Goal: Task Accomplishment & Management: Manage account settings

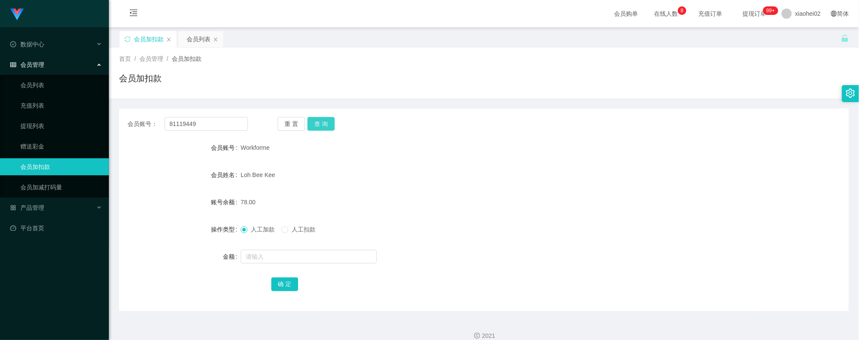
type input "81119449"
click at [318, 129] on button "查 询" at bounding box center [321, 124] width 27 height 14
click at [271, 256] on input "text" at bounding box center [309, 257] width 136 height 14
type input "40"
click at [284, 284] on button "确 定" at bounding box center [284, 284] width 27 height 14
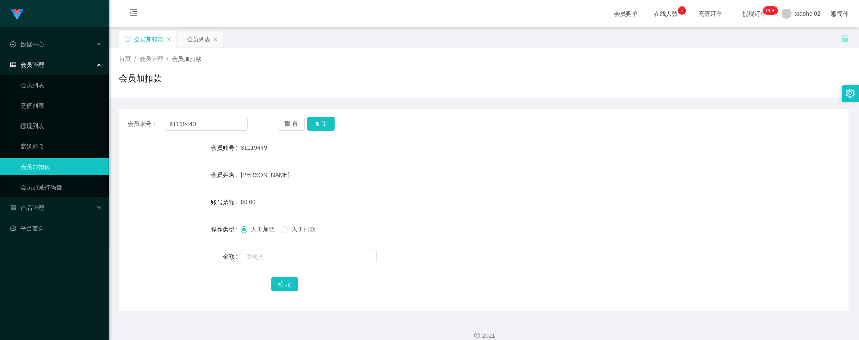
drag, startPoint x: 591, startPoint y: 299, endPoint x: 511, endPoint y: 195, distance: 131.0
click at [589, 294] on div "会员账号： 81119449 重 置 查 询 会员账号 81119449 会员姓名 CHONG YI LIENG 账号余额 80.00 操作类型 人工加款 人…" at bounding box center [484, 209] width 730 height 203
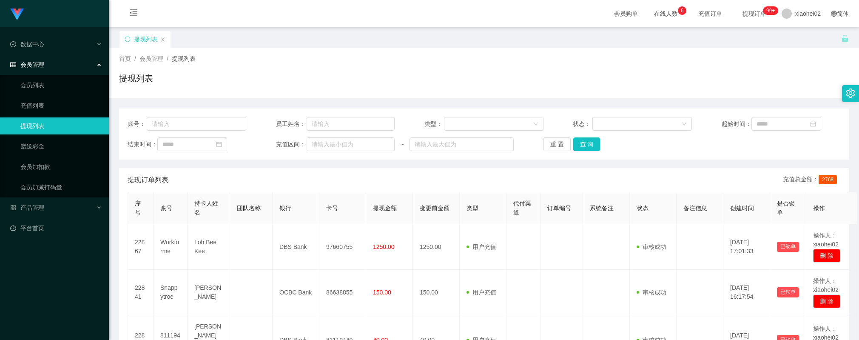
click at [584, 137] on button "查 询" at bounding box center [586, 144] width 27 height 14
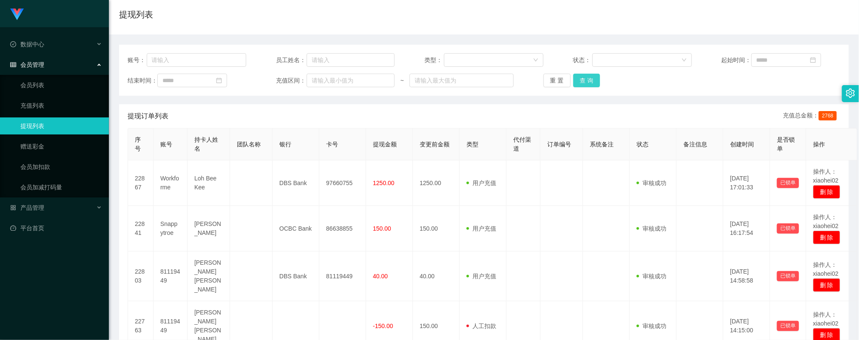
click at [593, 80] on button "查 询" at bounding box center [586, 81] width 27 height 14
click at [583, 80] on button "查 询" at bounding box center [586, 81] width 27 height 14
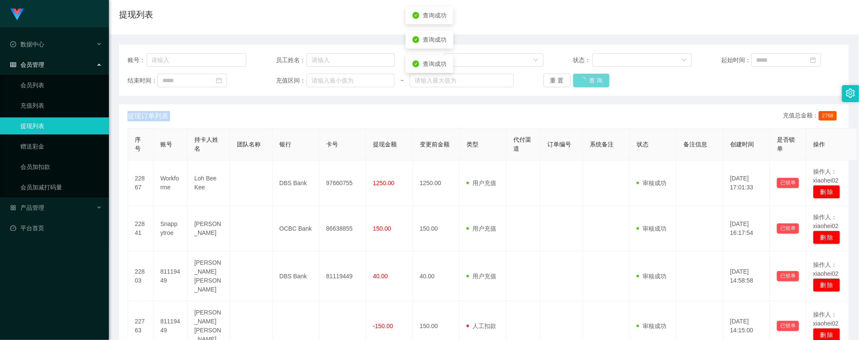
click at [583, 80] on div "重 置 查 询" at bounding box center [603, 81] width 119 height 14
click at [582, 80] on button "查 询" at bounding box center [586, 81] width 27 height 14
click at [579, 80] on button "查 询" at bounding box center [586, 81] width 27 height 14
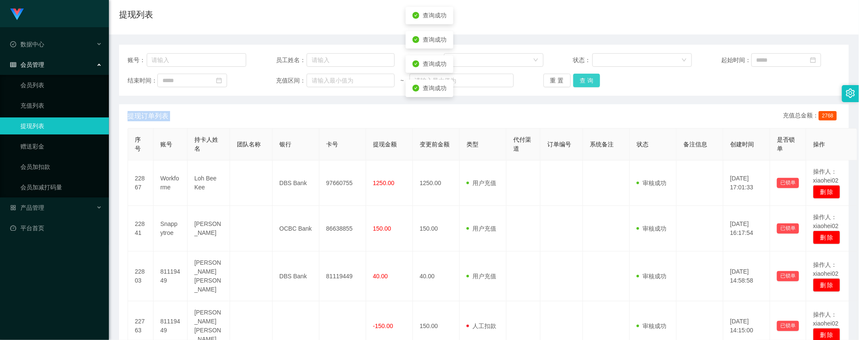
click at [579, 80] on button "查 询" at bounding box center [586, 81] width 27 height 14
click at [582, 78] on button "查 询" at bounding box center [586, 81] width 27 height 14
click at [581, 78] on button "查 询" at bounding box center [586, 81] width 27 height 14
click at [581, 78] on div "重 置 查 询" at bounding box center [603, 81] width 119 height 14
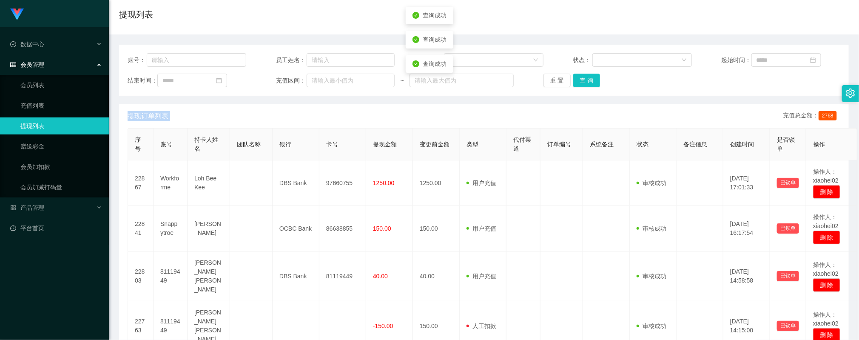
click at [581, 78] on div "重 置 查 询" at bounding box center [603, 81] width 119 height 14
click at [581, 78] on button "查 询" at bounding box center [586, 81] width 27 height 14
click at [581, 78] on div "重 置 查 询" at bounding box center [603, 81] width 119 height 14
click at [576, 78] on button "查 询" at bounding box center [586, 81] width 27 height 14
click at [574, 78] on div "重 置 查 询" at bounding box center [603, 81] width 119 height 14
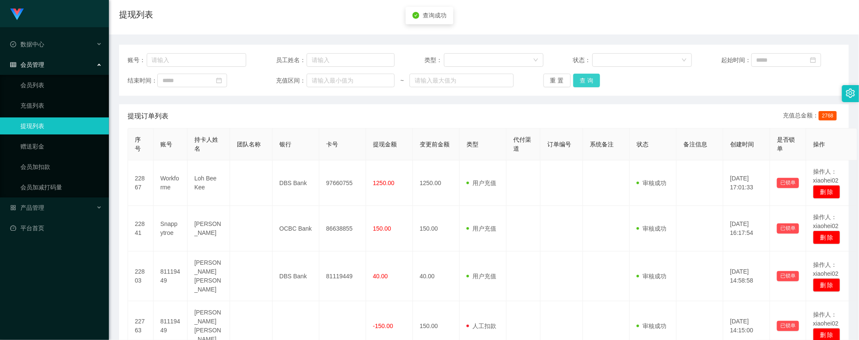
click at [574, 78] on button "查 询" at bounding box center [586, 81] width 27 height 14
click at [574, 78] on div "重 置 查 询" at bounding box center [603, 81] width 119 height 14
click at [574, 78] on button "查 询" at bounding box center [586, 81] width 27 height 14
click at [574, 78] on div "重 置 查 询" at bounding box center [603, 81] width 119 height 14
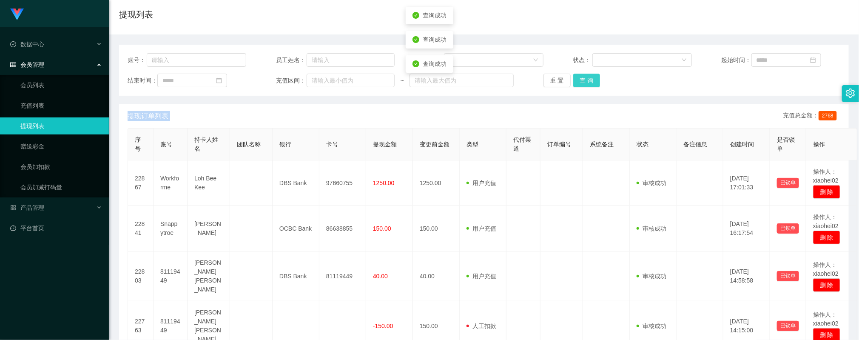
drag, startPoint x: 574, startPoint y: 78, endPoint x: 572, endPoint y: 85, distance: 6.7
click at [574, 85] on button "查 询" at bounding box center [586, 81] width 27 height 14
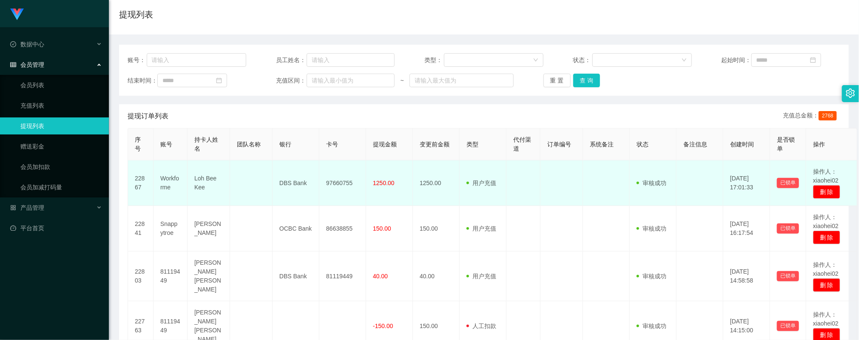
drag, startPoint x: 576, startPoint y: 195, endPoint x: 563, endPoint y: 172, distance: 26.1
click at [575, 195] on td at bounding box center [562, 183] width 43 height 46
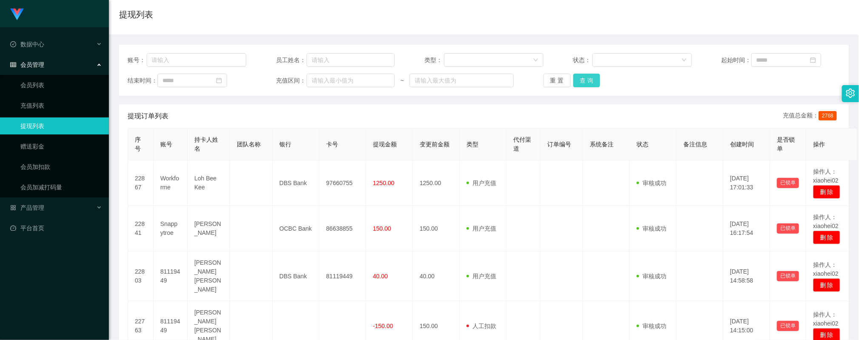
click at [582, 82] on button "查 询" at bounding box center [586, 81] width 27 height 14
click at [582, 82] on div "重 置 查 询" at bounding box center [603, 81] width 119 height 14
click at [582, 82] on button "查 询" at bounding box center [591, 81] width 37 height 14
click at [582, 80] on div "重 置 查 询" at bounding box center [603, 81] width 119 height 14
click at [582, 80] on button "查 询" at bounding box center [586, 81] width 27 height 14
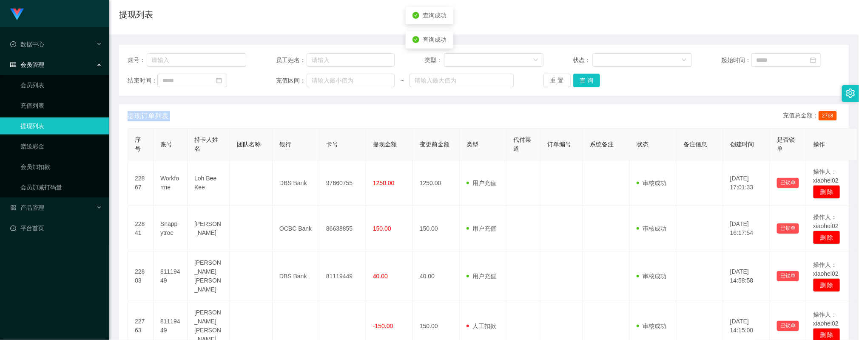
click at [582, 80] on div "重 置 查 询" at bounding box center [603, 81] width 119 height 14
click at [582, 80] on button "查 询" at bounding box center [586, 81] width 27 height 14
click at [582, 80] on div "重 置 查 询" at bounding box center [603, 81] width 119 height 14
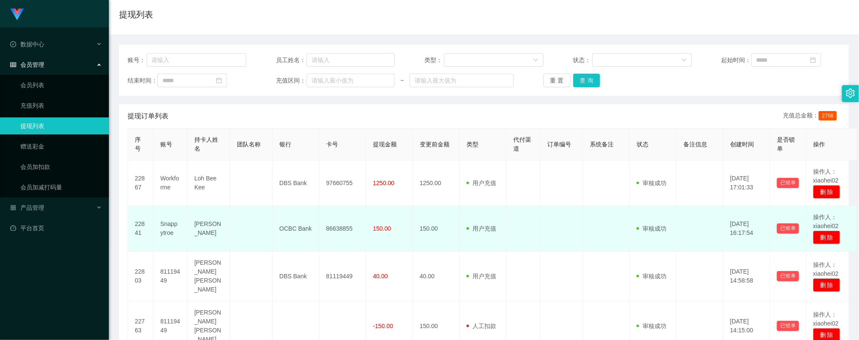
click at [571, 233] on td at bounding box center [562, 229] width 43 height 46
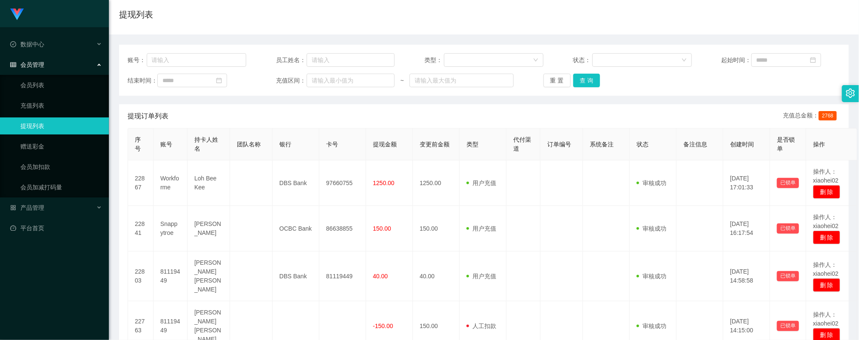
click at [591, 88] on div "账号： 员工姓名： 类型： 状态： 起始时间： 结束时间： 充值区间： ~ 重 置 查 询" at bounding box center [484, 70] width 730 height 51
click at [589, 81] on button "查 询" at bounding box center [586, 81] width 27 height 14
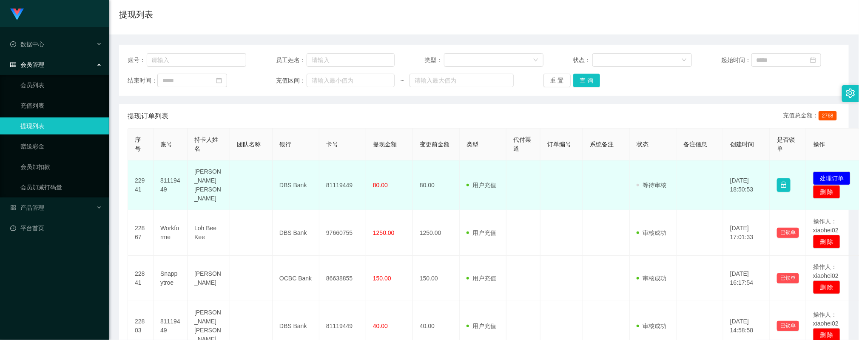
click at [345, 184] on td "81119449" at bounding box center [342, 185] width 47 height 50
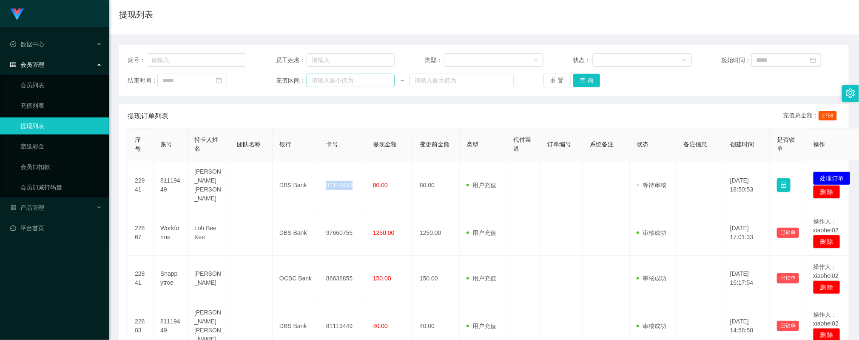
copy td "81119449"
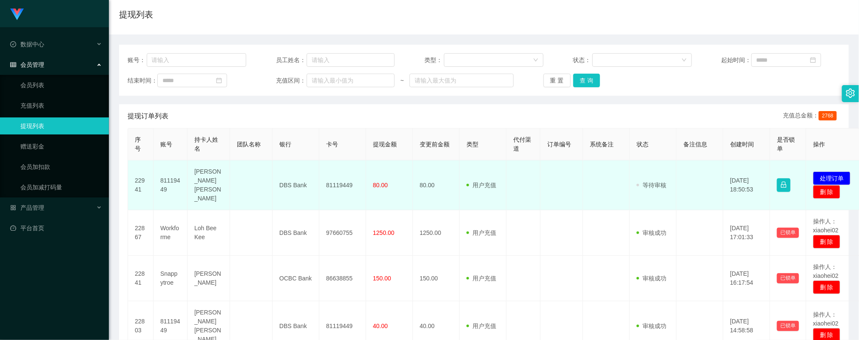
drag, startPoint x: 579, startPoint y: 205, endPoint x: 576, endPoint y: 195, distance: 9.7
click at [577, 210] on td at bounding box center [562, 233] width 43 height 46
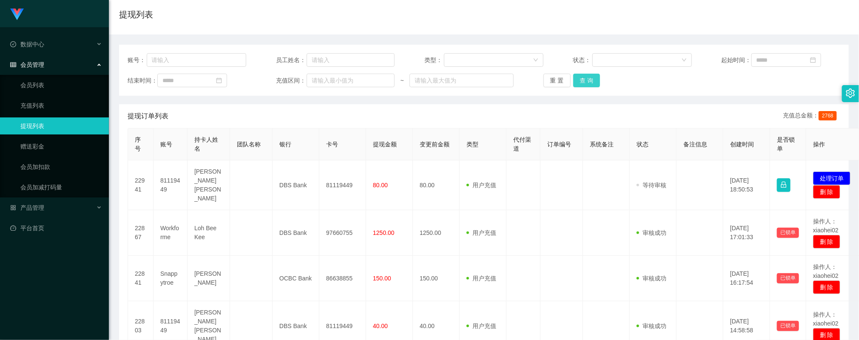
click at [576, 79] on button "查 询" at bounding box center [586, 81] width 27 height 14
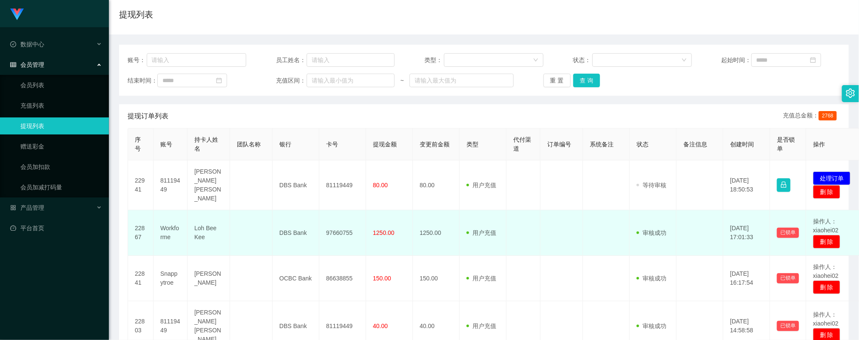
drag, startPoint x: 464, startPoint y: 221, endPoint x: 471, endPoint y: 221, distance: 7.2
click at [466, 221] on td "用户充值 人工扣款" at bounding box center [483, 233] width 47 height 46
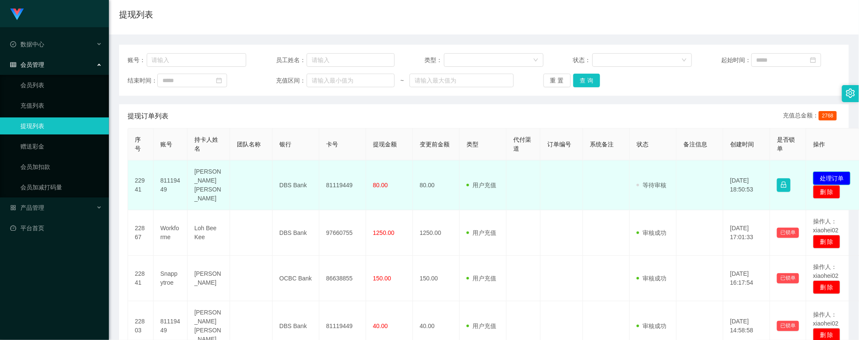
click at [842, 174] on button "处理订单" at bounding box center [831, 178] width 37 height 14
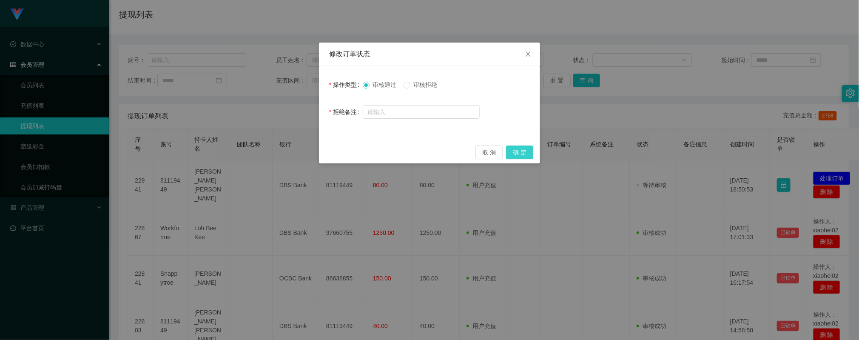
click at [526, 152] on button "确 定" at bounding box center [519, 152] width 27 height 14
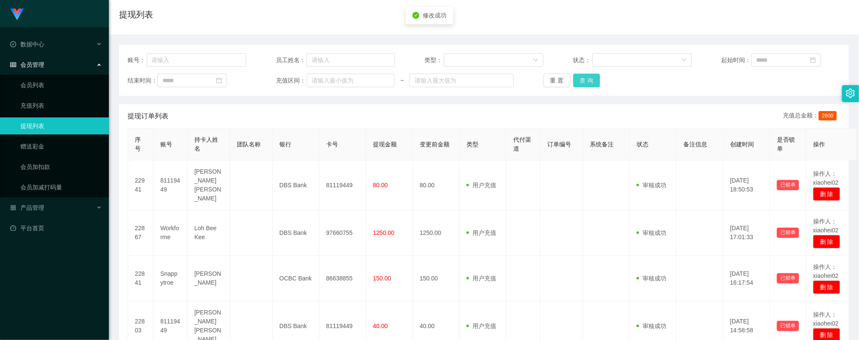
click at [578, 80] on button "查 询" at bounding box center [586, 81] width 27 height 14
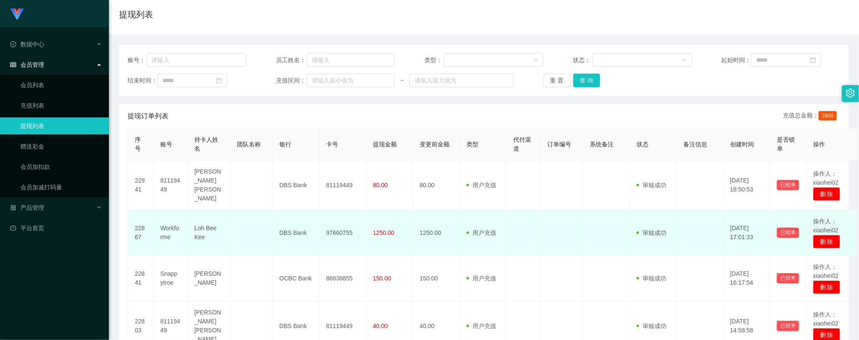
drag, startPoint x: 544, startPoint y: 248, endPoint x: 538, endPoint y: 245, distance: 6.3
click at [543, 248] on td at bounding box center [562, 233] width 43 height 46
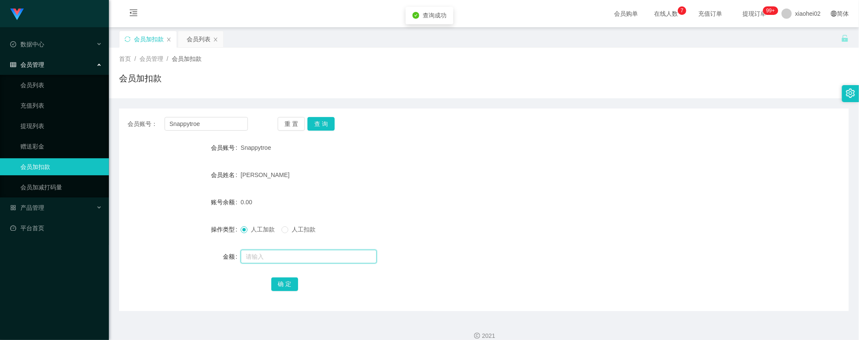
click at [274, 255] on input "text" at bounding box center [309, 257] width 136 height 14
type input "48"
drag, startPoint x: 282, startPoint y: 284, endPoint x: 274, endPoint y: 282, distance: 7.8
click at [282, 284] on button "确 定" at bounding box center [284, 284] width 27 height 14
drag, startPoint x: 411, startPoint y: 214, endPoint x: 278, endPoint y: 161, distance: 143.2
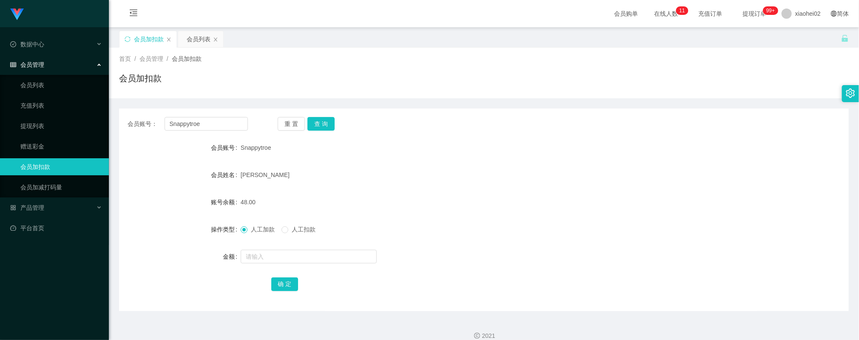
click at [411, 213] on form "会员账号 Snappytroe 会员姓名 YEO Kee Siang 账号余额 48.00 操作类型 人工加款 人工扣款 金额 确 定" at bounding box center [484, 215] width 730 height 153
click at [222, 128] on input "Snappytroe" at bounding box center [206, 124] width 83 height 14
paste input "Workform"
type input "Workforme"
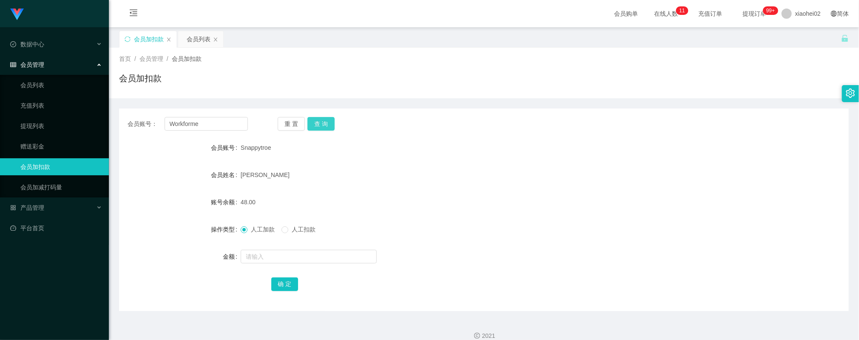
click at [315, 120] on button "查 询" at bounding box center [321, 124] width 27 height 14
click at [273, 258] on input "text" at bounding box center [309, 257] width 136 height 14
type input "40"
click at [284, 274] on form "会员账号 Workforme 会员姓名 Loh Bee Kee 账号余额 78.00 操作类型 人工加款 人工扣款 金额 40 确 定" at bounding box center [484, 215] width 730 height 153
click at [287, 280] on button "确 定" at bounding box center [284, 284] width 27 height 14
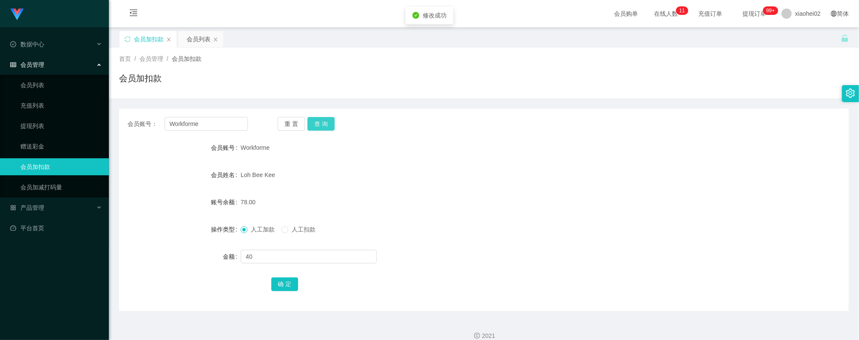
click at [311, 126] on button "查 询" at bounding box center [321, 124] width 27 height 14
drag, startPoint x: 382, startPoint y: 145, endPoint x: 268, endPoint y: 129, distance: 114.7
click at [381, 144] on div "Workforme" at bounding box center [454, 147] width 426 height 17
click at [223, 130] on input "Workforme" at bounding box center [206, 124] width 83 height 14
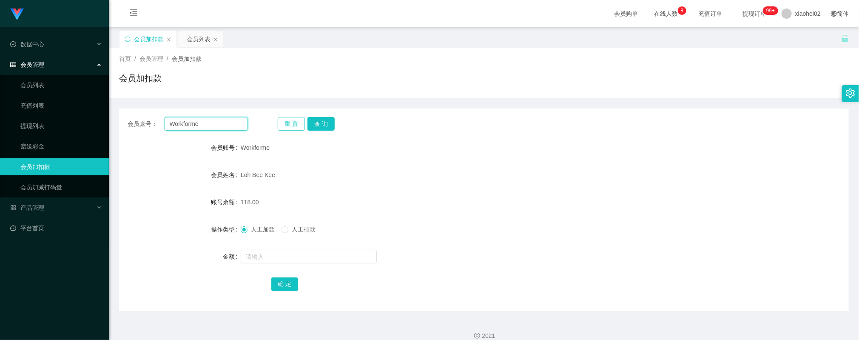
paste input "89351329"
type input "89351329"
drag, startPoint x: 322, startPoint y: 120, endPoint x: 308, endPoint y: 137, distance: 21.8
click at [322, 120] on button "查 询" at bounding box center [321, 124] width 27 height 14
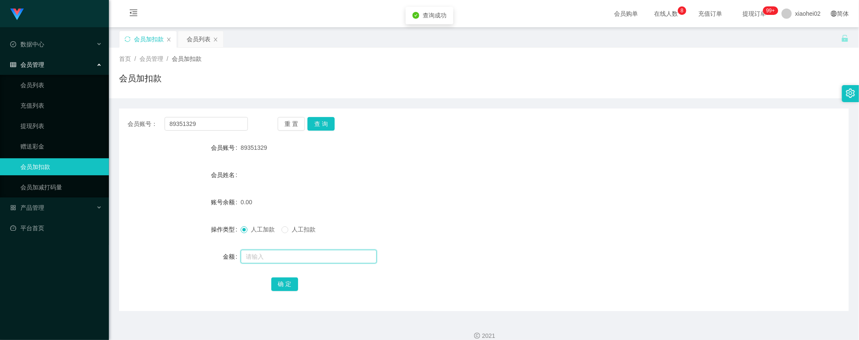
click at [263, 253] on input "text" at bounding box center [309, 257] width 136 height 14
type input "100"
click at [282, 283] on button "确 定" at bounding box center [284, 284] width 27 height 14
drag, startPoint x: 429, startPoint y: 178, endPoint x: 436, endPoint y: 174, distance: 8.2
click at [433, 175] on div "会员姓名" at bounding box center [484, 174] width 730 height 17
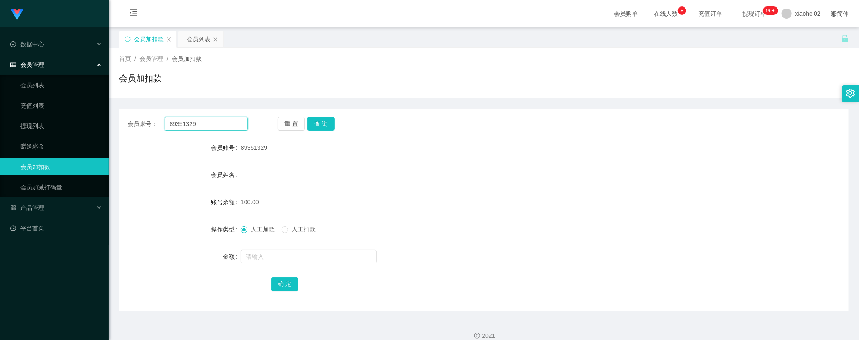
click at [228, 121] on input "89351329" at bounding box center [206, 124] width 83 height 14
click at [325, 125] on button "查 询" at bounding box center [321, 124] width 27 height 14
click at [328, 122] on button "查 询" at bounding box center [321, 124] width 27 height 14
drag, startPoint x: 492, startPoint y: 216, endPoint x: 359, endPoint y: 149, distance: 148.4
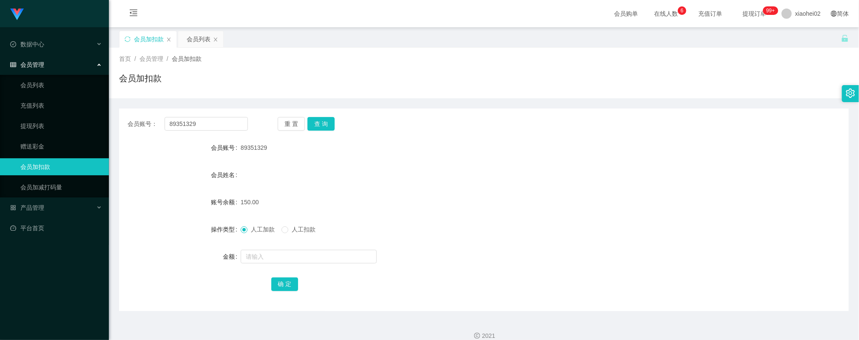
click at [491, 216] on form "会员账号 89351329 会员姓名 账号余额 150.00 操作类型 人工加款 人工扣款 金额 确 定" at bounding box center [484, 215] width 730 height 153
click at [216, 114] on div "会员账号： 89351329 重 置 查 询 会员账号 89351329 会员姓名 账号余额 150.00 操作类型 人工加款 人工扣款 金额 确 定" at bounding box center [484, 209] width 730 height 203
click at [216, 123] on input "89351329" at bounding box center [206, 124] width 83 height 14
paste input "Workforme"
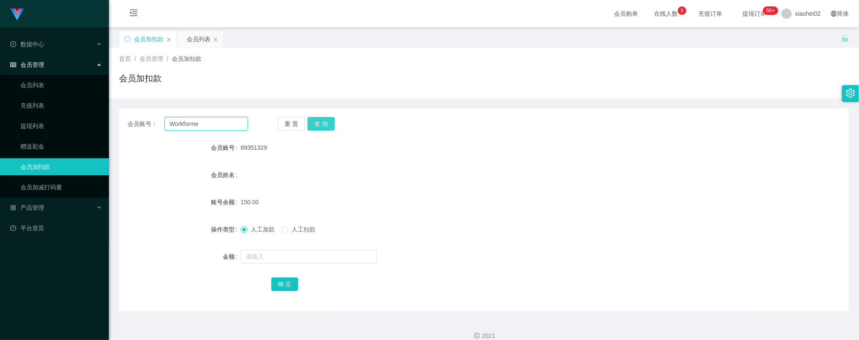
type input "Workforme"
click at [330, 125] on button "查 询" at bounding box center [321, 124] width 27 height 14
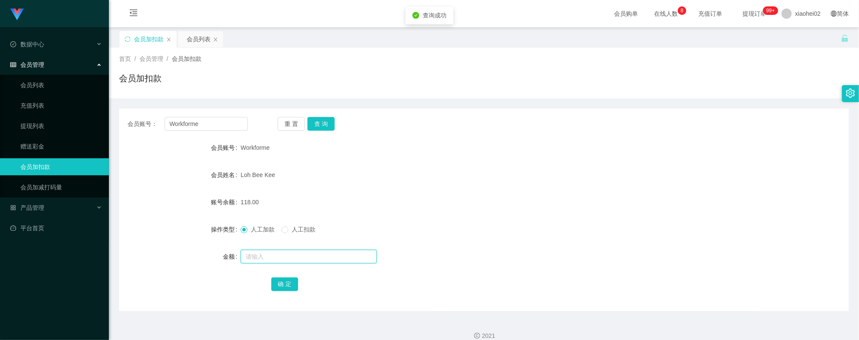
click at [260, 256] on input "text" at bounding box center [309, 257] width 136 height 14
type input "8"
click at [290, 281] on button "确 定" at bounding box center [284, 284] width 27 height 14
click at [482, 214] on form "会员账号 Workforme 会员姓名 Loh Bee Kee 账号余额 126.00 操作类型 人工加款 人工扣款 金额 确 定" at bounding box center [484, 215] width 730 height 153
click at [216, 120] on input "Workforme" at bounding box center [206, 124] width 83 height 14
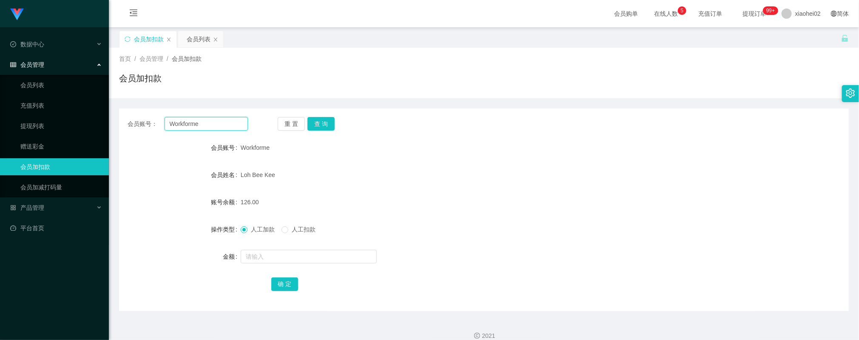
click at [216, 119] on input "Workforme" at bounding box center [206, 124] width 83 height 14
click at [333, 125] on button "查 询" at bounding box center [321, 124] width 27 height 14
drag, startPoint x: 362, startPoint y: 213, endPoint x: 252, endPoint y: 167, distance: 119.8
click at [359, 212] on form "会员账号 Workforme 会员姓名 Loh Bee Kee 账号余额 126.00 操作类型 人工加款 人工扣款 金额 确 定" at bounding box center [484, 215] width 730 height 153
click at [220, 125] on input "Workforme" at bounding box center [206, 124] width 83 height 14
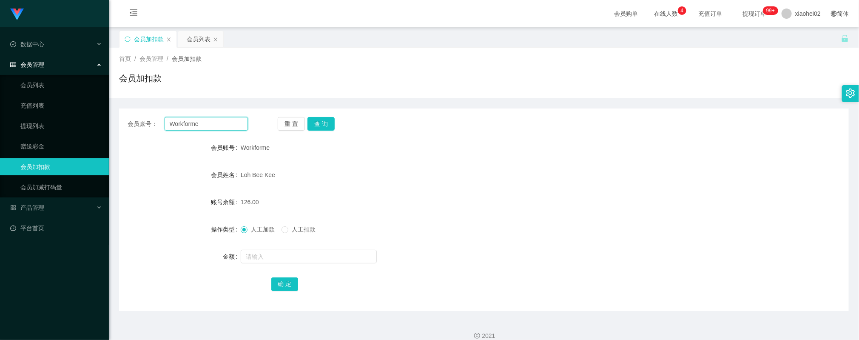
click at [220, 125] on input "Workforme" at bounding box center [206, 124] width 83 height 14
paste input "Snappytro"
type input "Snappytroe"
click at [322, 122] on button "查 询" at bounding box center [321, 124] width 27 height 14
click at [291, 264] on div at bounding box center [454, 256] width 426 height 17
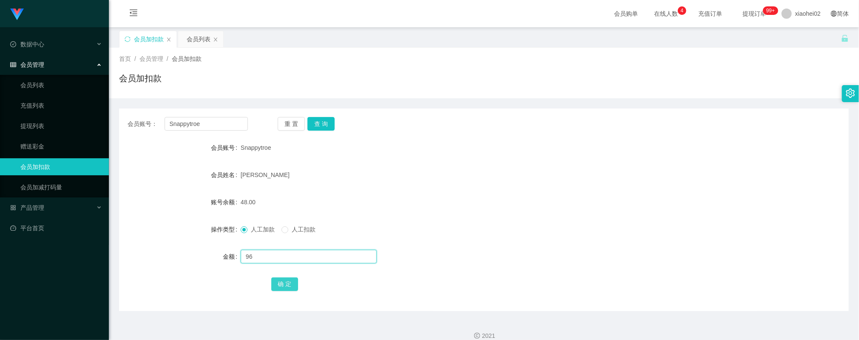
type input "96"
click at [282, 281] on button "确 定" at bounding box center [284, 284] width 27 height 14
click at [339, 196] on div "144.00" at bounding box center [454, 202] width 426 height 17
click at [326, 126] on button "查 询" at bounding box center [321, 124] width 27 height 14
click at [319, 121] on button "查 询" at bounding box center [321, 124] width 27 height 14
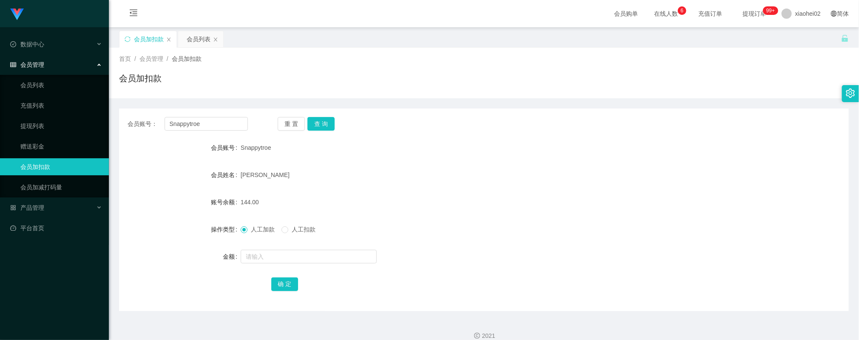
click at [780, 189] on form "会员账号 Snappytroe 会员姓名 YEO Kee Siang 账号余额 144.00 操作类型 人工加款 人工扣款 金额 确 定" at bounding box center [484, 215] width 730 height 153
click at [494, 294] on div "会员账号： Snappytroe 重 置 查 询 会员账号 Snappytroe 会员姓名 YEO Kee Siang 账号余额 144.00 操作类型 人工…" at bounding box center [484, 209] width 730 height 203
click at [0, 339] on html "Jingdong工作台代理端 数据中心 会员管理 会员列表 充值列表 提现列表 赠送彩金 会员加扣款 会员加减打码量 产品管理 平台首页 保存配置 重置配置 …" at bounding box center [429, 170] width 859 height 340
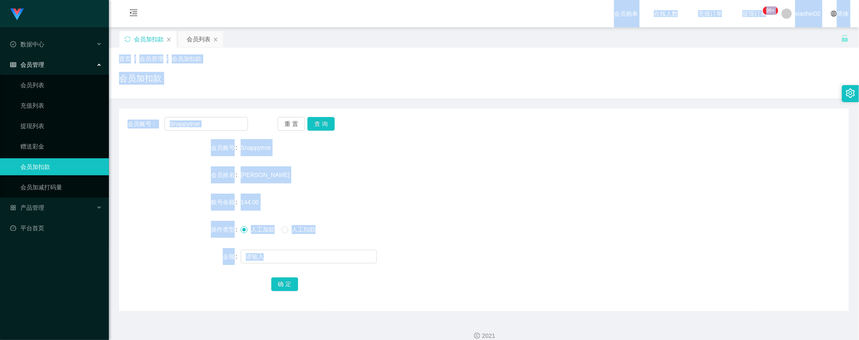
click at [655, 207] on div "144.00" at bounding box center [454, 202] width 426 height 17
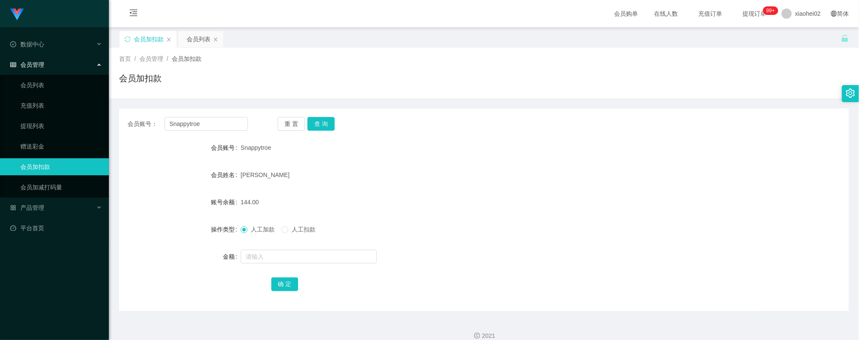
click at [652, 207] on div "144.00" at bounding box center [454, 202] width 426 height 17
click at [237, 120] on input "Snappytroe" at bounding box center [206, 124] width 83 height 14
paste input "89351329"
type input "89351329"
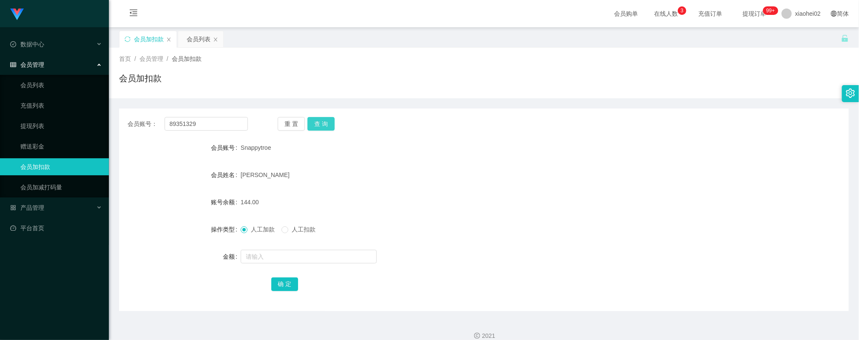
drag, startPoint x: 316, startPoint y: 124, endPoint x: 304, endPoint y: 157, distance: 35.1
click at [317, 124] on button "查 询" at bounding box center [321, 124] width 27 height 14
click at [291, 257] on input "text" at bounding box center [309, 257] width 136 height 14
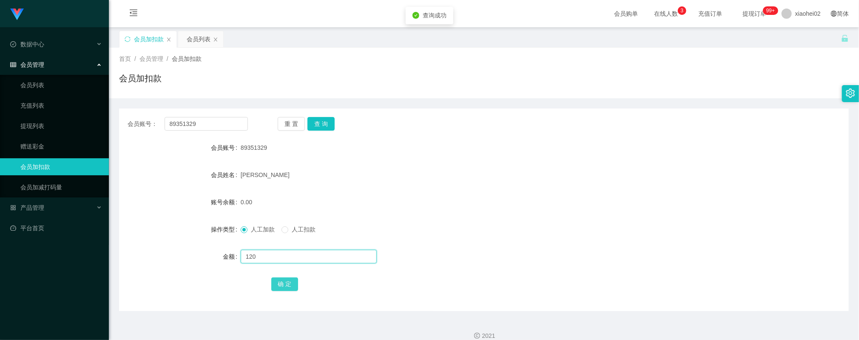
type input "120"
click at [285, 290] on button "确 定" at bounding box center [284, 284] width 27 height 14
click at [511, 197] on div "120.00" at bounding box center [454, 202] width 426 height 17
click at [288, 288] on button "确 定" at bounding box center [284, 284] width 27 height 14
click at [329, 127] on button "查 询" at bounding box center [321, 124] width 27 height 14
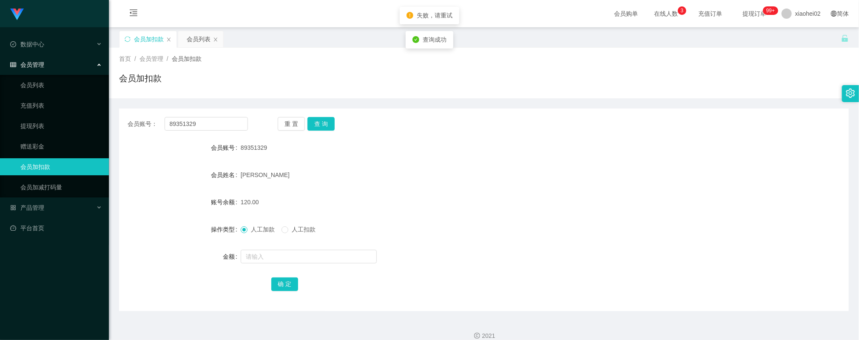
drag, startPoint x: 467, startPoint y: 170, endPoint x: 334, endPoint y: 109, distance: 146.8
click at [465, 170] on div "[PERSON_NAME]" at bounding box center [454, 174] width 426 height 17
click at [507, 199] on div "120.00" at bounding box center [454, 202] width 426 height 17
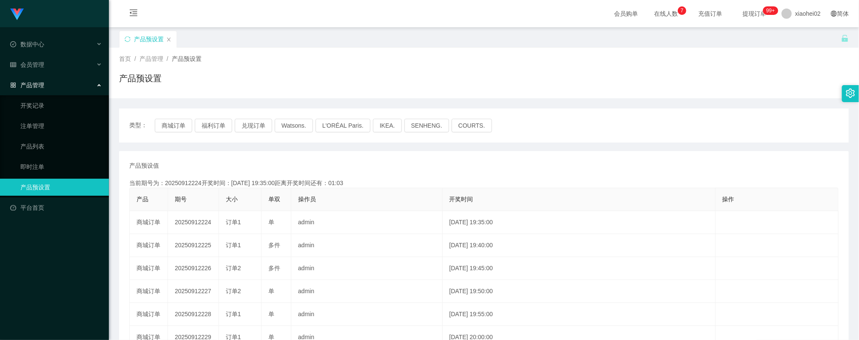
click at [454, 76] on div "产品预设置" at bounding box center [484, 82] width 730 height 20
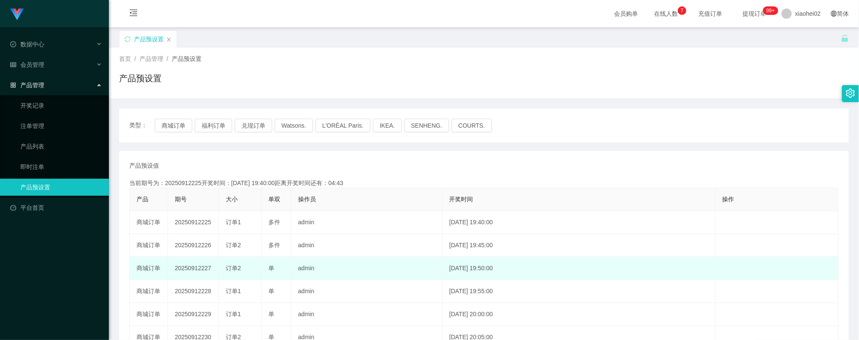
click at [542, 268] on td "[DATE] 19:50:00" at bounding box center [579, 268] width 273 height 23
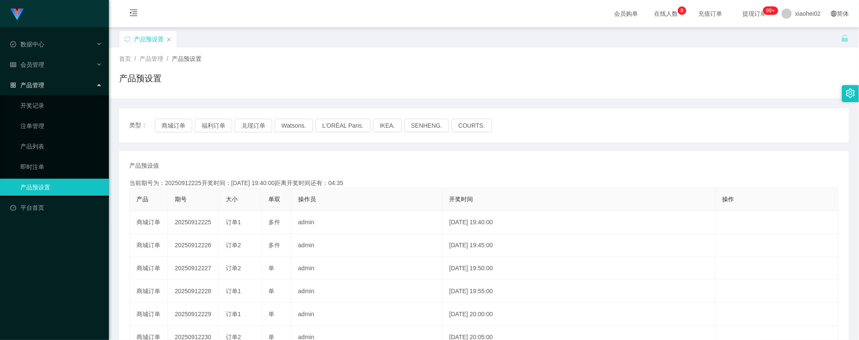
click at [497, 74] on div "产品预设置" at bounding box center [484, 82] width 730 height 20
click at [172, 131] on button "商城订单" at bounding box center [173, 126] width 37 height 14
click at [171, 126] on button "商城订单" at bounding box center [173, 126] width 37 height 14
click at [177, 124] on button "商城订单" at bounding box center [173, 126] width 37 height 14
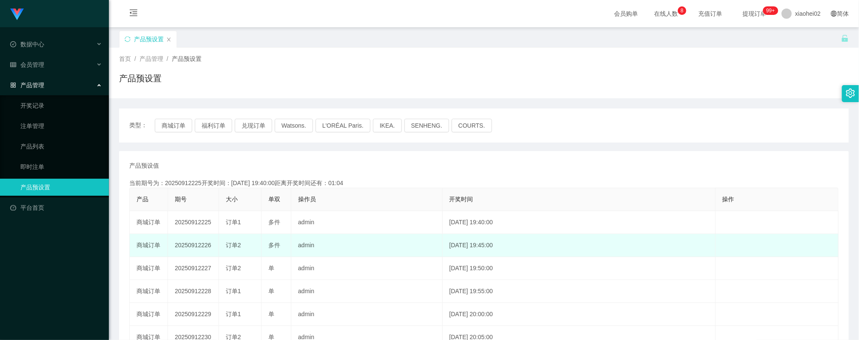
click at [443, 254] on td "[DATE] 19:45:00" at bounding box center [579, 245] width 273 height 23
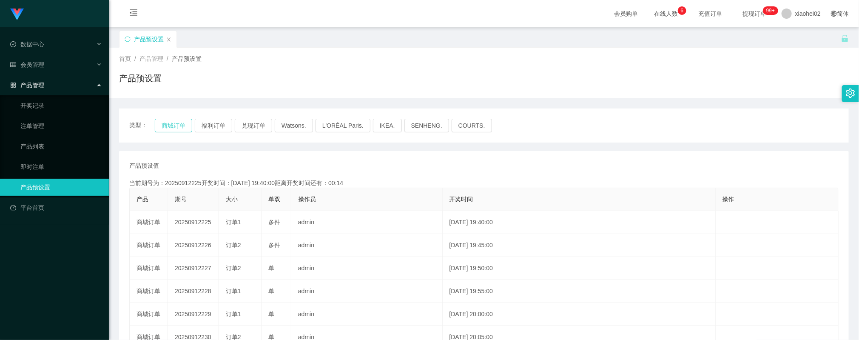
click at [173, 128] on button "商城订单" at bounding box center [173, 126] width 37 height 14
click at [174, 124] on button "商城订单" at bounding box center [173, 126] width 37 height 14
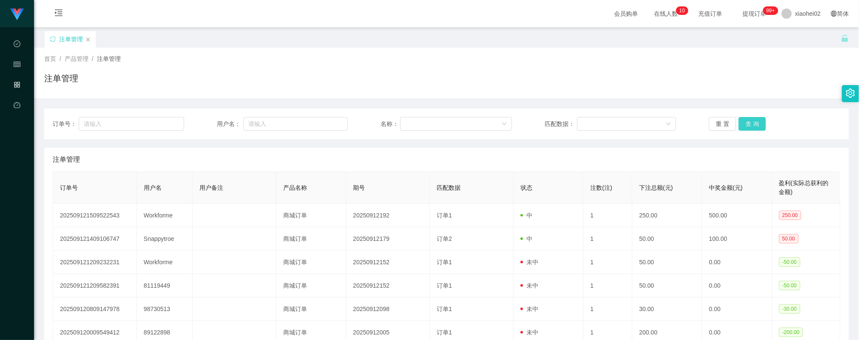
click at [743, 122] on button "查 询" at bounding box center [752, 124] width 27 height 14
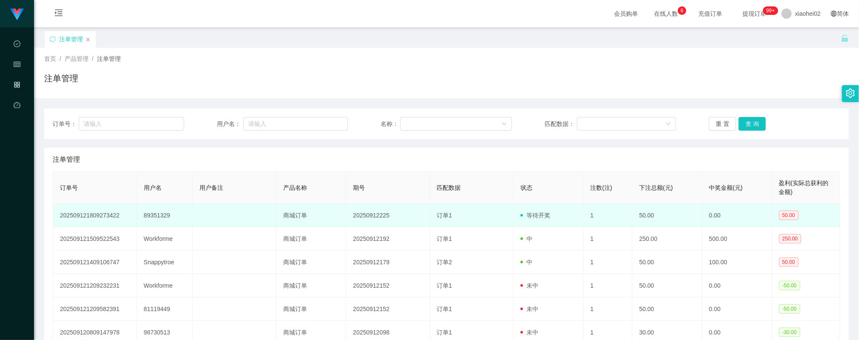
click at [494, 226] on td "订单1" at bounding box center [472, 215] width 84 height 23
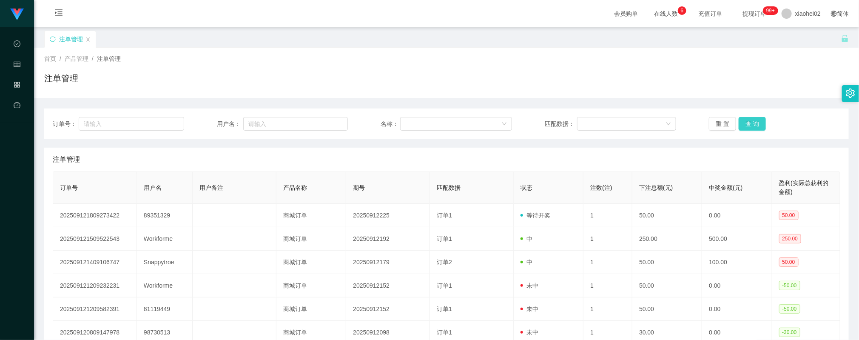
click at [750, 125] on button "查 询" at bounding box center [752, 124] width 27 height 14
click at [743, 129] on button "查 询" at bounding box center [752, 124] width 27 height 14
click at [750, 120] on button "查 询" at bounding box center [752, 124] width 27 height 14
drag, startPoint x: 326, startPoint y: 160, endPoint x: 339, endPoint y: 160, distance: 12.8
click at [338, 164] on div "注单管理" at bounding box center [447, 160] width 788 height 24
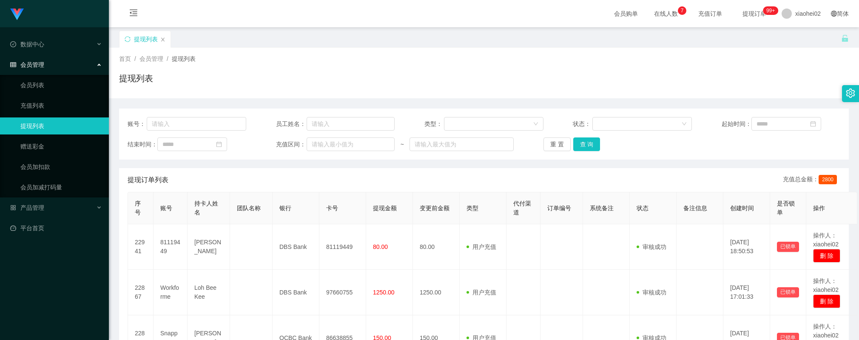
click at [589, 137] on button "查 询" at bounding box center [586, 144] width 27 height 14
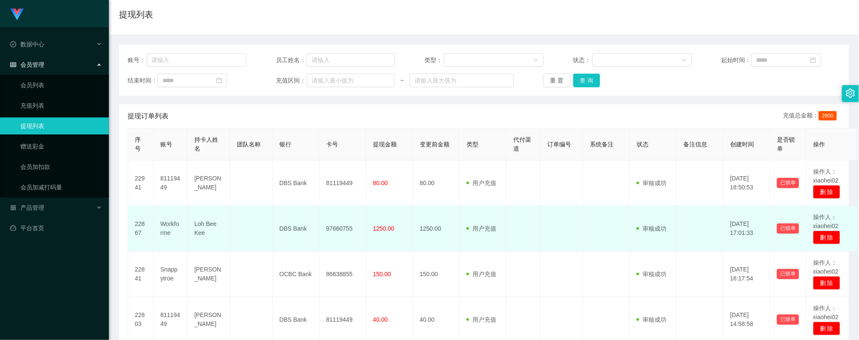
drag, startPoint x: 572, startPoint y: 247, endPoint x: 582, endPoint y: 141, distance: 106.5
click at [572, 246] on td at bounding box center [562, 229] width 43 height 46
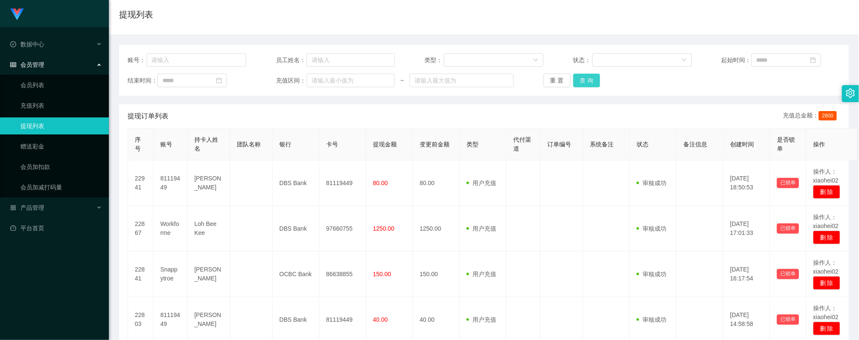
click at [586, 82] on button "查 询" at bounding box center [586, 81] width 27 height 14
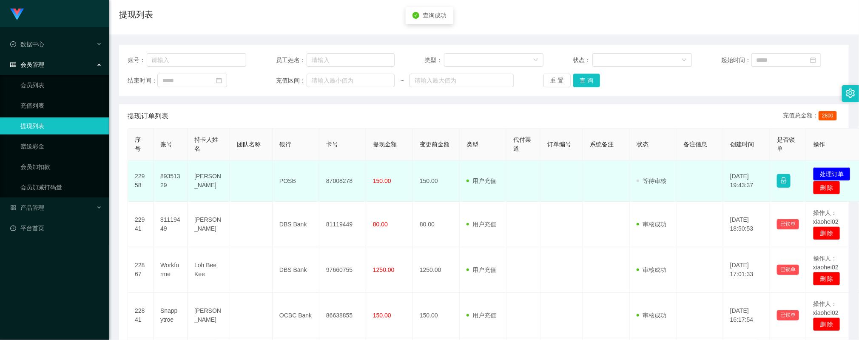
click at [344, 177] on td "87008278" at bounding box center [342, 180] width 47 height 41
click at [345, 177] on td "87008278" at bounding box center [342, 180] width 47 height 41
copy td "87008278"
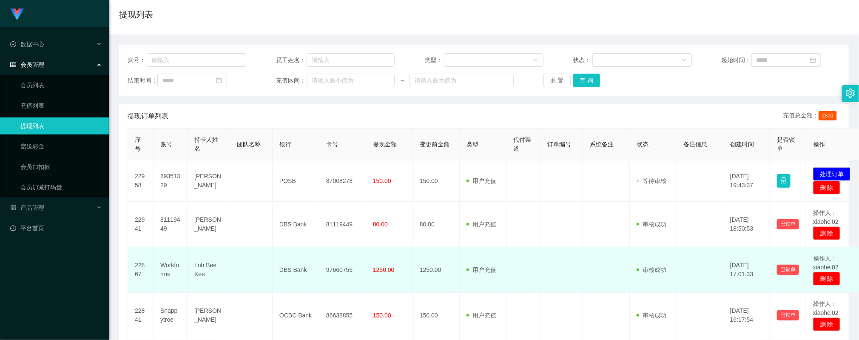
click at [279, 251] on td "DBS Bank" at bounding box center [296, 270] width 47 height 46
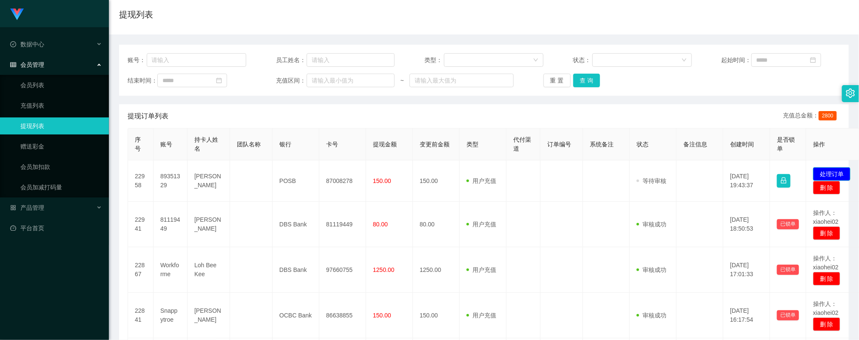
click at [836, 174] on button "处理订单" at bounding box center [831, 174] width 37 height 14
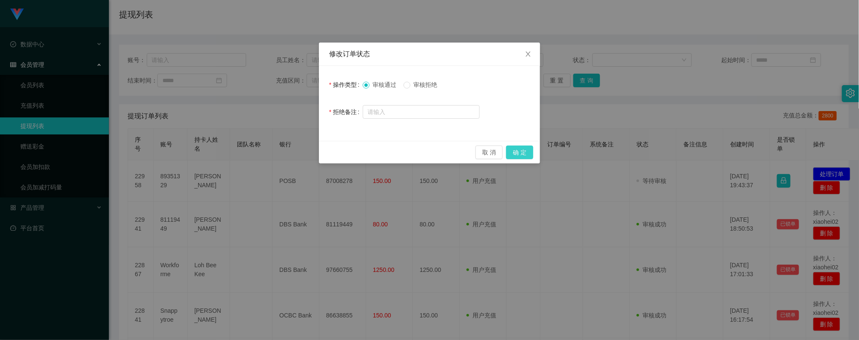
click at [521, 156] on button "确 定" at bounding box center [519, 152] width 27 height 14
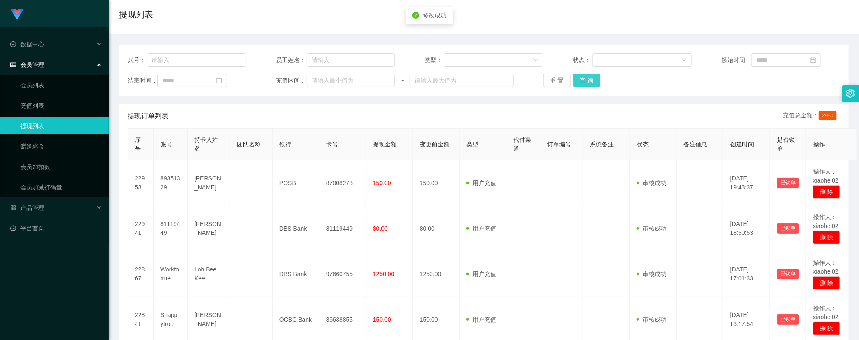
click at [582, 85] on button "查 询" at bounding box center [586, 81] width 27 height 14
click at [582, 81] on button "查 询" at bounding box center [591, 81] width 37 height 14
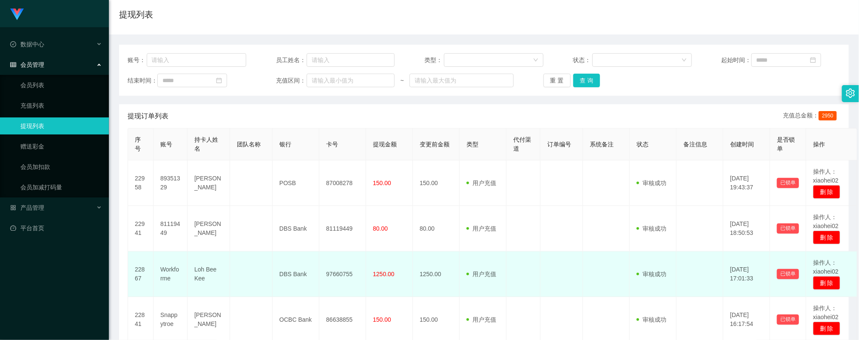
click at [553, 269] on td at bounding box center [562, 274] width 43 height 46
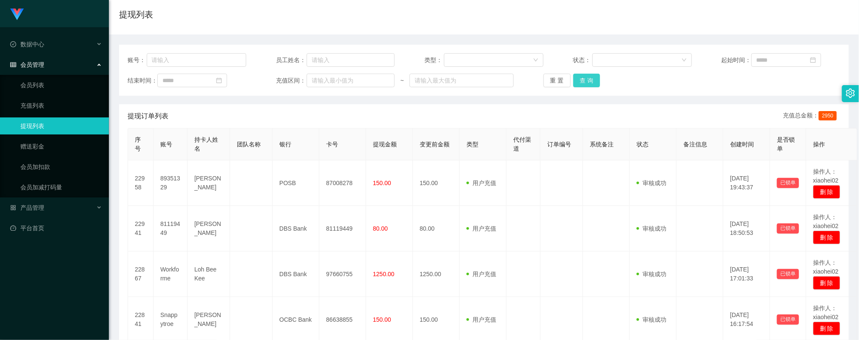
click at [581, 78] on button "查 询" at bounding box center [586, 81] width 27 height 14
click at [220, 80] on div at bounding box center [192, 81] width 70 height 14
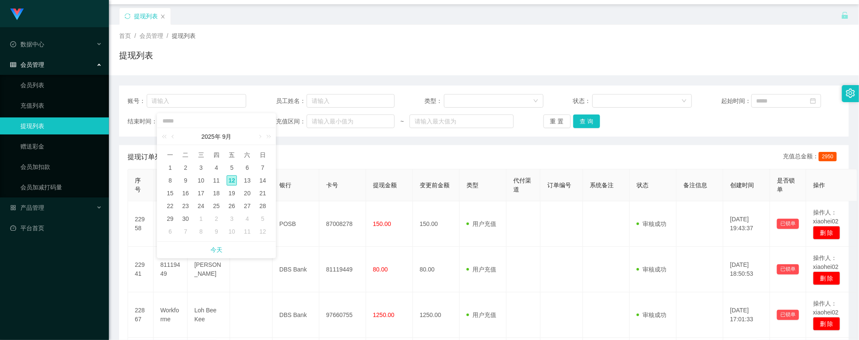
scroll to position [0, 0]
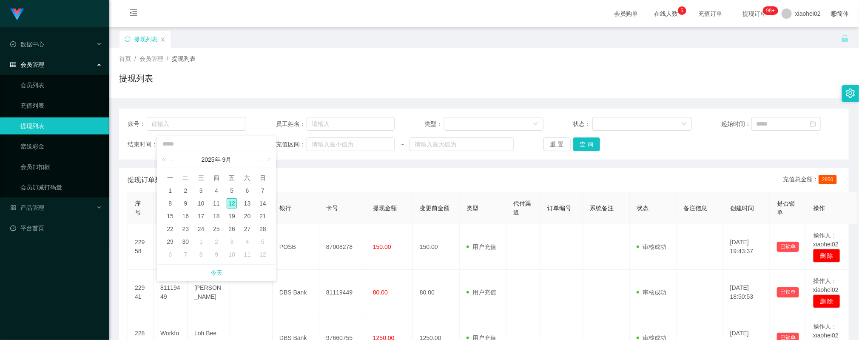
click at [185, 60] on span "提现列表" at bounding box center [184, 58] width 24 height 7
drag, startPoint x: 177, startPoint y: 129, endPoint x: 297, endPoint y: 137, distance: 120.2
click at [178, 129] on input "text" at bounding box center [197, 124] width 100 height 14
click at [588, 143] on button "查 询" at bounding box center [586, 144] width 27 height 14
click at [216, 115] on div "账号： 员工姓名： 类型： 状态： 起始时间： 结束时间： 充值区间： ~ 重 置 查 询" at bounding box center [484, 133] width 730 height 51
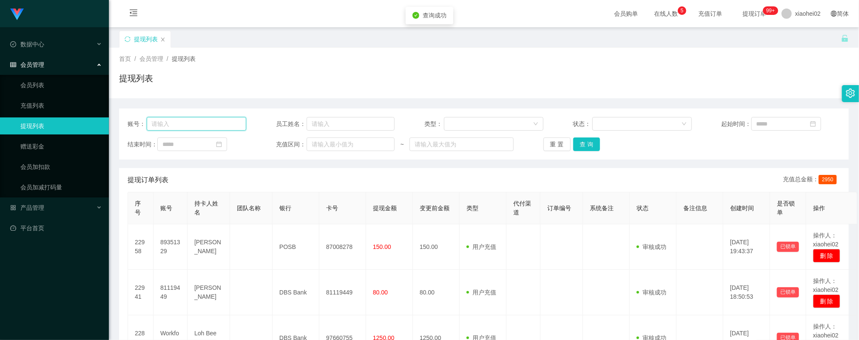
click at [215, 126] on input "text" at bounding box center [197, 124] width 100 height 14
paste input "🌟您好，您目前总累计积分为**， 🎁积分达到4000可获得288工作台奖励。 🎁积分达到8000可升级代理，晋升后每单订阅任务奖励S$15,可额外领取588奖…"
type input "🌟您好，您目前总累计积分为**， 🎁积分达到4000可获得288工作台奖励。 🎁积分达到8000可升级代理，晋升后每单订阅任务奖励S$15,可额外领取588奖…"
click at [207, 121] on input "text" at bounding box center [197, 124] width 100 height 14
paste input "Workforme"
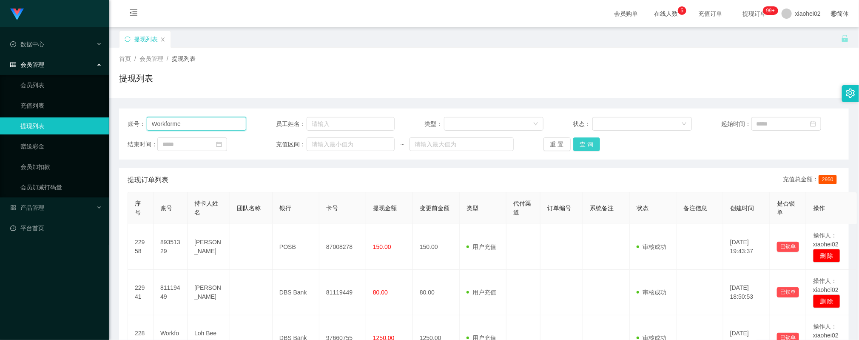
type input "Workforme"
click at [580, 140] on button "查 询" at bounding box center [586, 144] width 27 height 14
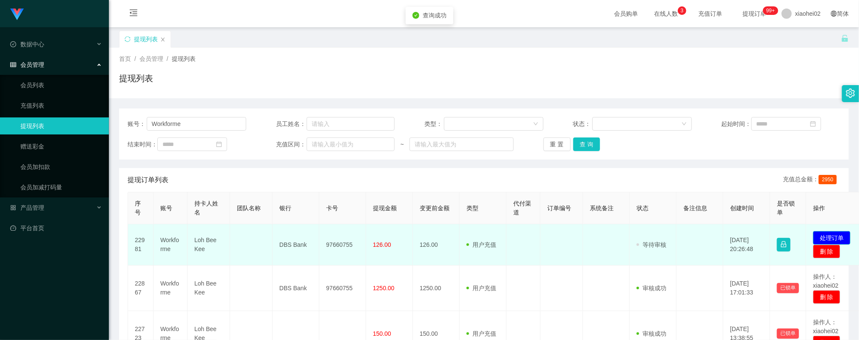
click at [824, 237] on button "处理订单" at bounding box center [831, 238] width 37 height 14
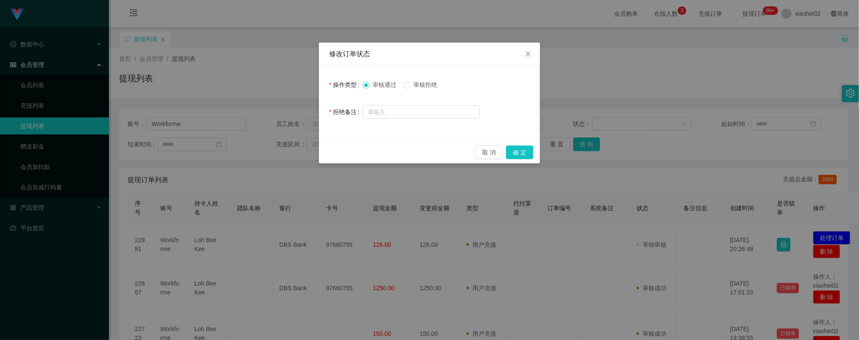
click at [432, 85] on span "审核拒绝" at bounding box center [426, 84] width 31 height 7
click at [212, 144] on div "修改订单状态 操作类型 审核通过 审核拒绝 拒绝备注 取 消 确 定" at bounding box center [429, 170] width 859 height 340
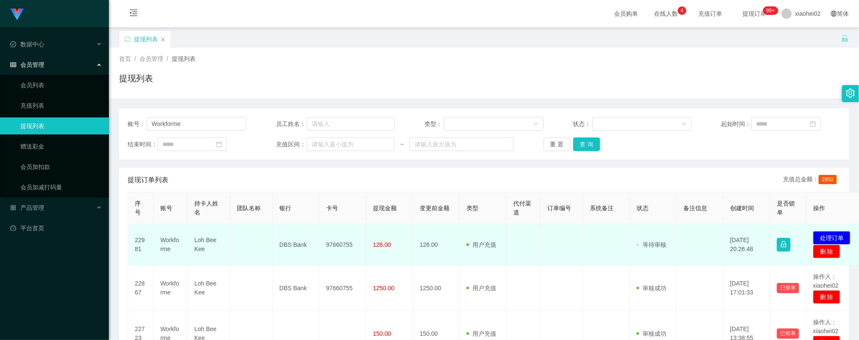
click at [330, 245] on td "97660755" at bounding box center [342, 244] width 47 height 41
click at [330, 244] on td "97660755" at bounding box center [342, 244] width 47 height 41
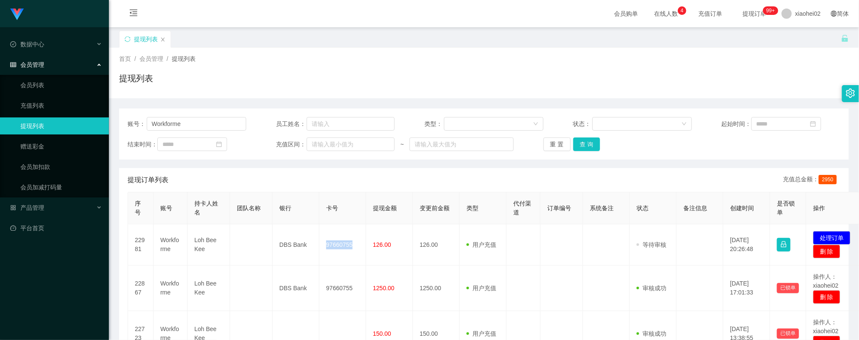
copy td "97660755"
click at [266, 177] on div "提现订单列表 充值总金额： 2950" at bounding box center [484, 180] width 713 height 24
click at [576, 137] on div "账号： Workforme 员工姓名： 类型： 状态： 起始时间： 结束时间： 充值区间： ~ 重 置 查 询" at bounding box center [484, 133] width 730 height 51
click at [576, 142] on button "查 询" at bounding box center [586, 144] width 27 height 14
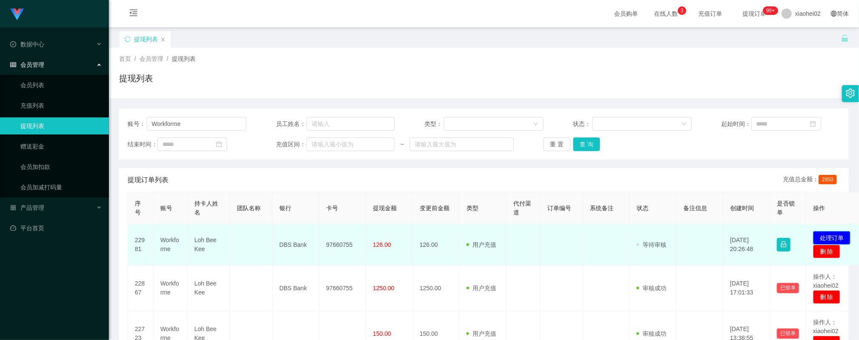
click at [819, 234] on button "处理订单" at bounding box center [831, 238] width 37 height 14
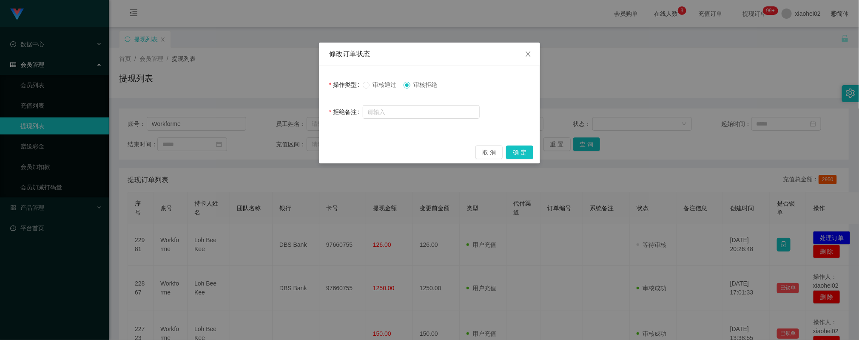
click at [380, 82] on span "审核通过" at bounding box center [385, 84] width 31 height 7
click at [519, 151] on button "确 定" at bounding box center [519, 152] width 27 height 14
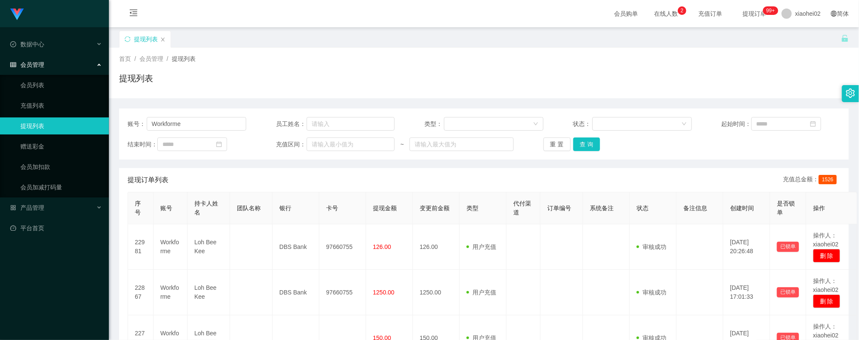
drag, startPoint x: 540, startPoint y: 244, endPoint x: 548, endPoint y: 217, distance: 27.9
click at [537, 244] on td at bounding box center [524, 247] width 34 height 46
click at [596, 142] on button "查 询" at bounding box center [586, 144] width 27 height 14
click at [588, 142] on button "查 询" at bounding box center [586, 144] width 27 height 14
